Goal: Task Accomplishment & Management: Complete application form

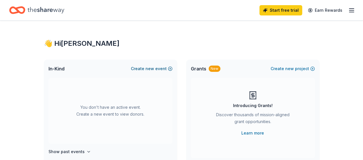
click at [165, 70] on button "Create new event" at bounding box center [152, 68] width 42 height 7
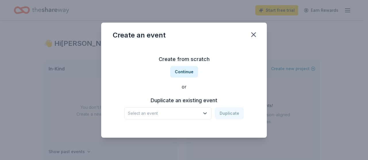
drag, startPoint x: 188, startPoint y: 71, endPoint x: 207, endPoint y: 120, distance: 52.3
click at [208, 121] on div "Create from scratch Continue or Duplicate an existing event Select an event Dup…" at bounding box center [184, 87] width 142 height 83
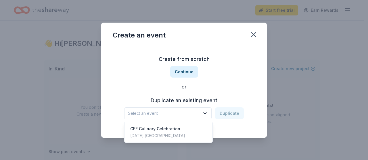
click at [205, 113] on icon "button" at bounding box center [205, 114] width 6 height 6
click at [168, 131] on div "CEF Culinary Celebration" at bounding box center [157, 129] width 55 height 7
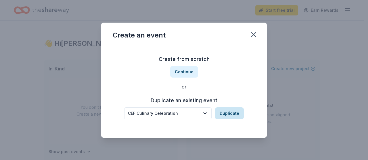
click at [224, 118] on button "Duplicate" at bounding box center [229, 114] width 29 height 12
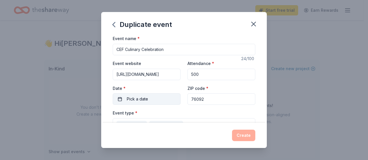
click at [154, 97] on button "Pick a date" at bounding box center [147, 99] width 68 height 11
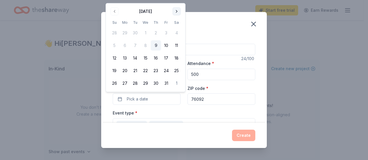
click at [176, 13] on button "Go to next month" at bounding box center [176, 11] width 8 height 8
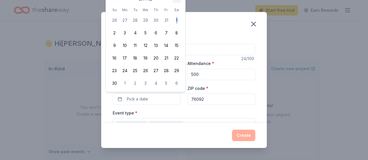
click at [176, 13] on tbody "26 27 28 29 30 31 1 2 3 4 5 6 7 8 9 10 11 12 13 14 15 16 17 18 19 20 21 22 23 2…" at bounding box center [145, 51] width 72 height 76
click at [177, 8] on th "Sa" at bounding box center [176, 10] width 10 height 6
click at [363, 58] on div "Duplicate event Event name * CEF Culinary Celebration 24 /100 Event website htt…" at bounding box center [184, 80] width 368 height 160
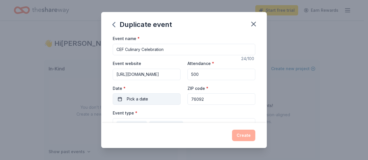
click at [124, 98] on button "Pick a date" at bounding box center [147, 99] width 68 height 11
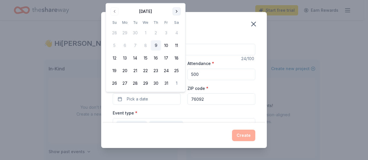
click at [176, 11] on button "Go to next month" at bounding box center [176, 11] width 8 height 8
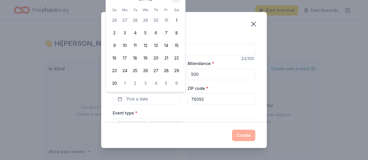
click at [177, 10] on button "Go to next month" at bounding box center [176, 11] width 8 height 8
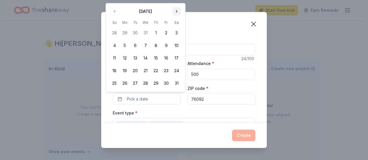
click at [177, 10] on button "Go to next month" at bounding box center [176, 11] width 8 height 8
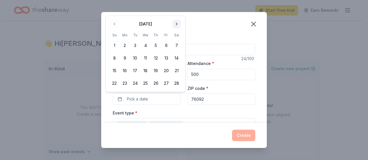
click at [175, 24] on button "Go to next month" at bounding box center [176, 24] width 8 height 8
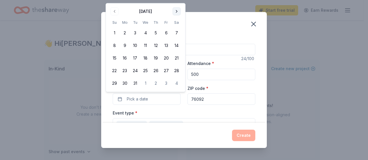
click at [174, 12] on button "Go to next month" at bounding box center [176, 11] width 8 height 8
click at [176, 44] on button "11" at bounding box center [176, 45] width 10 height 10
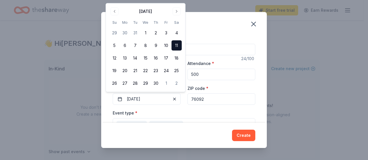
click at [305, 98] on div "Duplicate event Event name * CEF Culinary Celebration 24 /100 Event website htt…" at bounding box center [184, 80] width 368 height 160
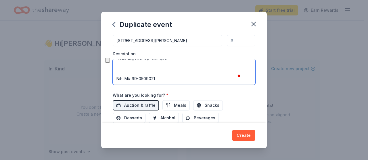
drag, startPoint x: 115, startPoint y: 63, endPoint x: 262, endPoint y: 94, distance: 150.1
click at [262, 94] on div "Event name * CEF Culinary Celebration 24 /100 Event website https://www.carroll…" at bounding box center [183, 79] width 165 height 88
click at [184, 65] on textarea "To enrich screen reader interactions, please activate Accessibility in Grammarl…" at bounding box center [184, 72] width 142 height 26
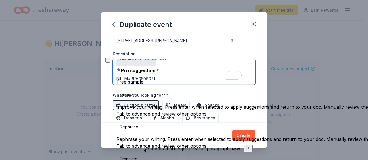
click at [116, 62] on textarea "To enrich screen reader interactions, please activate Accessibility in Grammarl…" at bounding box center [184, 72] width 142 height 26
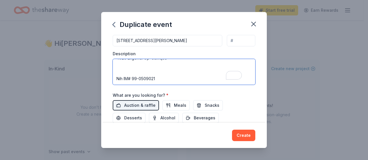
drag, startPoint x: 116, startPoint y: 63, endPoint x: 115, endPoint y: 57, distance: 6.3
click at [115, 47] on div "Event type * Fundraiser Food & drink Demographic All genders 30-40 yrs 40-50 yr…" at bounding box center [184, 24] width 142 height 122
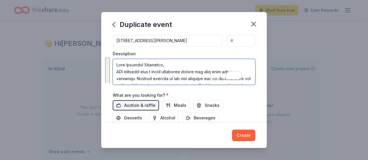
drag, startPoint x: 115, startPoint y: 66, endPoint x: 110, endPoint y: 48, distance: 18.7
click at [110, 48] on div "Event name * CEF Culinary Celebration 24 /100 Event website https://www.carroll…" at bounding box center [183, 79] width 165 height 88
paste textarea "Get ready to step into the sun-soaked glamour of 1960s Palm Beach at the 2026 C…"
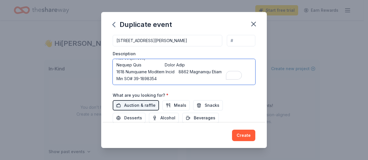
type textarea "Dear Generous Supporter, Get ready to step into the sun-soaked glamour of 1960s…"
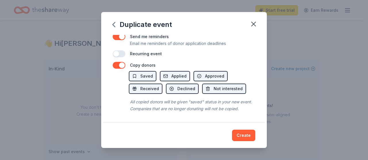
click at [246, 136] on button "Create" at bounding box center [243, 135] width 23 height 11
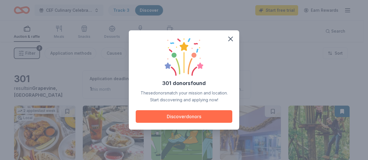
click at [189, 119] on button "Discover donors" at bounding box center [184, 117] width 96 height 13
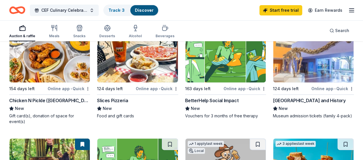
click at [273, 67] on img at bounding box center [313, 55] width 80 height 55
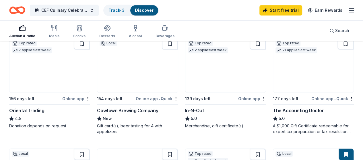
scroll to position [293, 0]
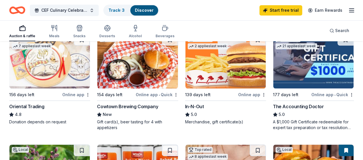
click at [185, 72] on img at bounding box center [225, 61] width 80 height 55
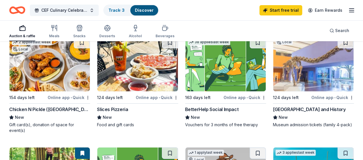
scroll to position [0, 0]
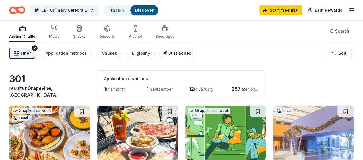
click at [178, 53] on span "Just added" at bounding box center [180, 53] width 23 height 5
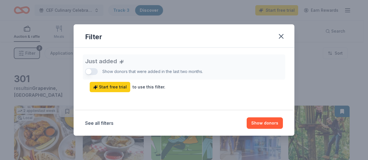
click at [87, 71] on div "Just added Show donors that were added in the last two months. Start free trial…" at bounding box center [184, 74] width 198 height 38
click at [280, 36] on icon "button" at bounding box center [281, 36] width 8 height 8
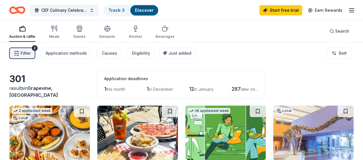
click at [349, 12] on line "button" at bounding box center [351, 12] width 5 height 0
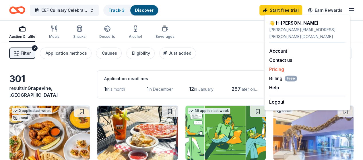
click at [273, 67] on link "Pricing" at bounding box center [276, 70] width 15 height 6
click at [276, 67] on link "Pricing" at bounding box center [276, 70] width 15 height 6
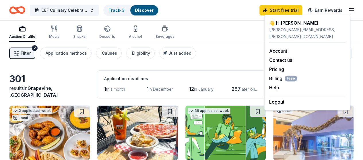
click at [17, 8] on icon "Home" at bounding box center [17, 9] width 16 height 13
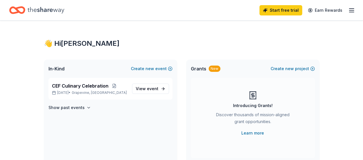
click at [17, 8] on icon "Home" at bounding box center [17, 9] width 16 height 13
click at [348, 11] on icon "button" at bounding box center [351, 10] width 7 height 7
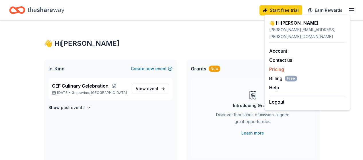
click at [274, 67] on link "Pricing" at bounding box center [276, 70] width 15 height 6
click at [273, 48] on link "Account" at bounding box center [278, 51] width 18 height 6
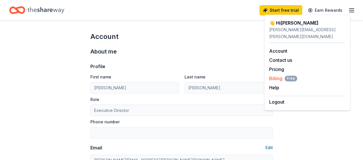
click at [274, 75] on span "Billing Free" at bounding box center [283, 78] width 28 height 7
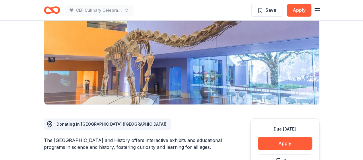
scroll to position [39, 0]
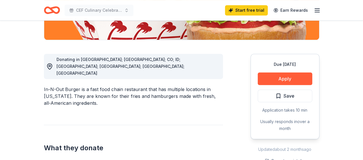
scroll to position [108, 0]
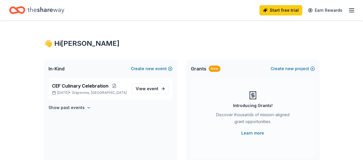
click at [348, 11] on icon "button" at bounding box center [351, 10] width 7 height 7
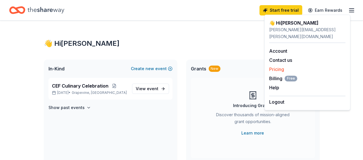
click at [277, 67] on link "Pricing" at bounding box center [276, 70] width 15 height 6
click at [276, 67] on link "Pricing" at bounding box center [276, 70] width 15 height 6
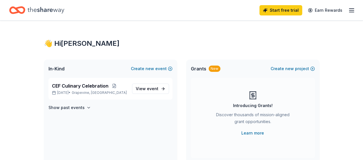
click at [348, 11] on icon "button" at bounding box center [351, 10] width 7 height 7
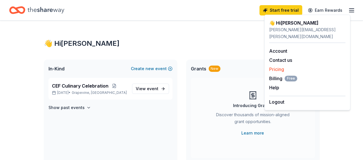
click at [274, 67] on link "Pricing" at bounding box center [276, 70] width 15 height 6
click at [279, 48] on link "Account" at bounding box center [278, 51] width 18 height 6
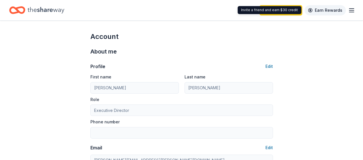
click at [322, 7] on link "Earn Rewards" at bounding box center [325, 10] width 41 height 10
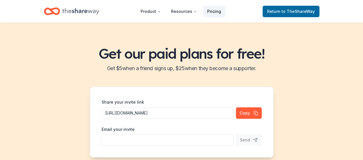
click at [215, 12] on link "Pricing" at bounding box center [214, 11] width 23 height 11
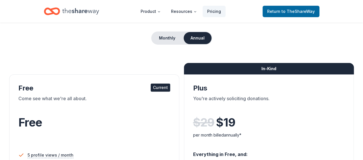
scroll to position [40, 0]
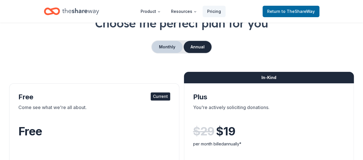
click at [165, 50] on button "Monthly" at bounding box center [167, 47] width 31 height 12
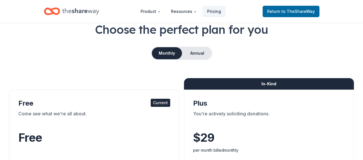
scroll to position [0, 0]
